Goal: Task Accomplishment & Management: Use online tool/utility

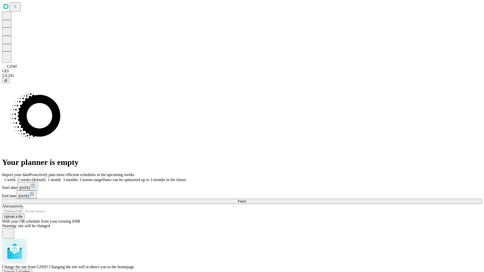
click at [31, 270] on span "Confirm" at bounding box center [25, 272] width 12 height 4
click at [16, 178] on label "1 week" at bounding box center [9, 180] width 14 height 4
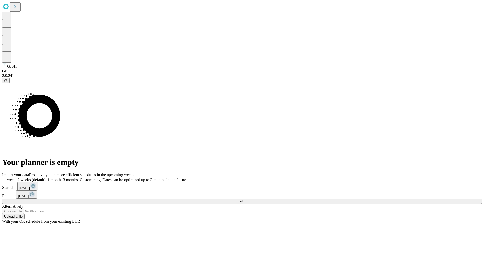
click at [246, 200] on span "Fetch" at bounding box center [242, 202] width 8 height 4
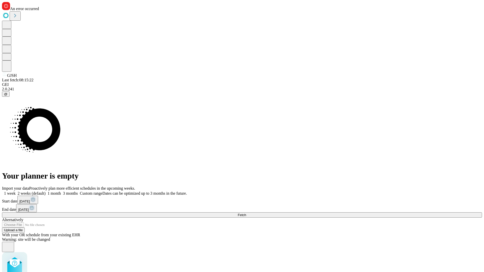
click at [16, 191] on label "1 week" at bounding box center [9, 193] width 14 height 4
click at [246, 213] on span "Fetch" at bounding box center [242, 215] width 8 height 4
click at [16, 191] on label "1 week" at bounding box center [9, 193] width 14 height 4
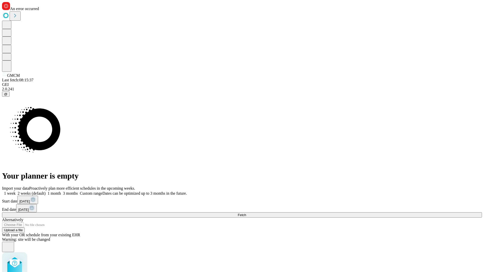
click at [246, 213] on span "Fetch" at bounding box center [242, 215] width 8 height 4
click at [16, 191] on label "1 week" at bounding box center [9, 193] width 14 height 4
click at [246, 213] on span "Fetch" at bounding box center [242, 215] width 8 height 4
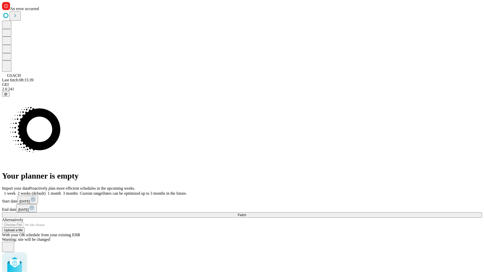
click at [16, 191] on label "1 week" at bounding box center [9, 193] width 14 height 4
click at [246, 213] on span "Fetch" at bounding box center [242, 215] width 8 height 4
click at [16, 191] on label "1 week" at bounding box center [9, 193] width 14 height 4
click at [246, 213] on span "Fetch" at bounding box center [242, 215] width 8 height 4
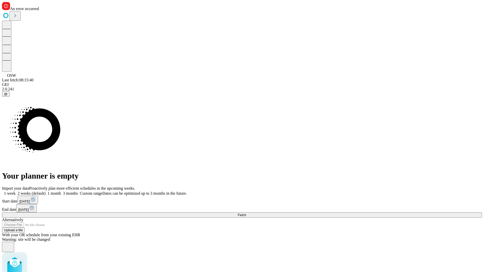
click at [16, 191] on label "1 week" at bounding box center [9, 193] width 14 height 4
click at [246, 213] on span "Fetch" at bounding box center [242, 215] width 8 height 4
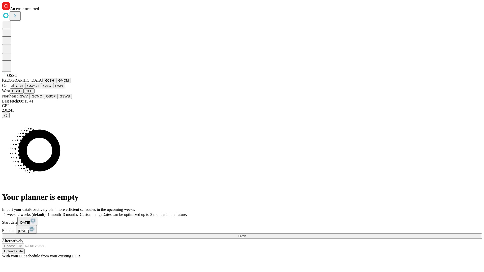
click at [34, 94] on button "GLH" at bounding box center [28, 91] width 11 height 5
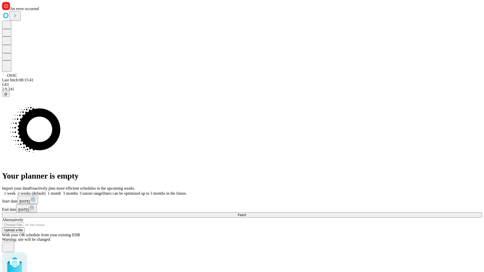
click at [16, 191] on label "1 week" at bounding box center [9, 193] width 14 height 4
click at [246, 213] on span "Fetch" at bounding box center [242, 215] width 8 height 4
click at [16, 191] on label "1 week" at bounding box center [9, 193] width 14 height 4
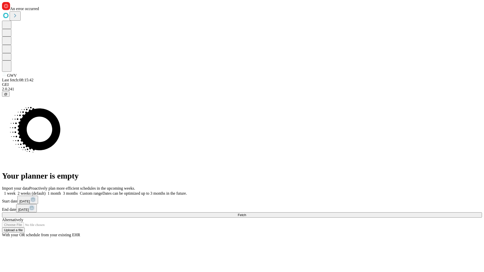
click at [246, 213] on span "Fetch" at bounding box center [242, 215] width 8 height 4
click at [16, 191] on label "1 week" at bounding box center [9, 193] width 14 height 4
click at [246, 213] on span "Fetch" at bounding box center [242, 215] width 8 height 4
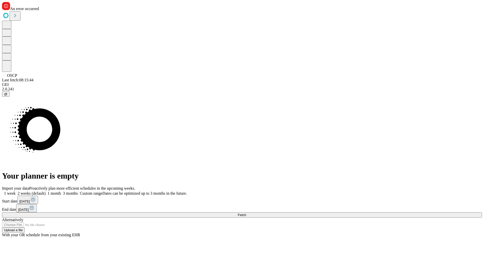
click at [16, 191] on label "1 week" at bounding box center [9, 193] width 14 height 4
click at [246, 213] on span "Fetch" at bounding box center [242, 215] width 8 height 4
click at [16, 191] on label "1 week" at bounding box center [9, 193] width 14 height 4
click at [246, 213] on span "Fetch" at bounding box center [242, 215] width 8 height 4
